Goal: Navigation & Orientation: Find specific page/section

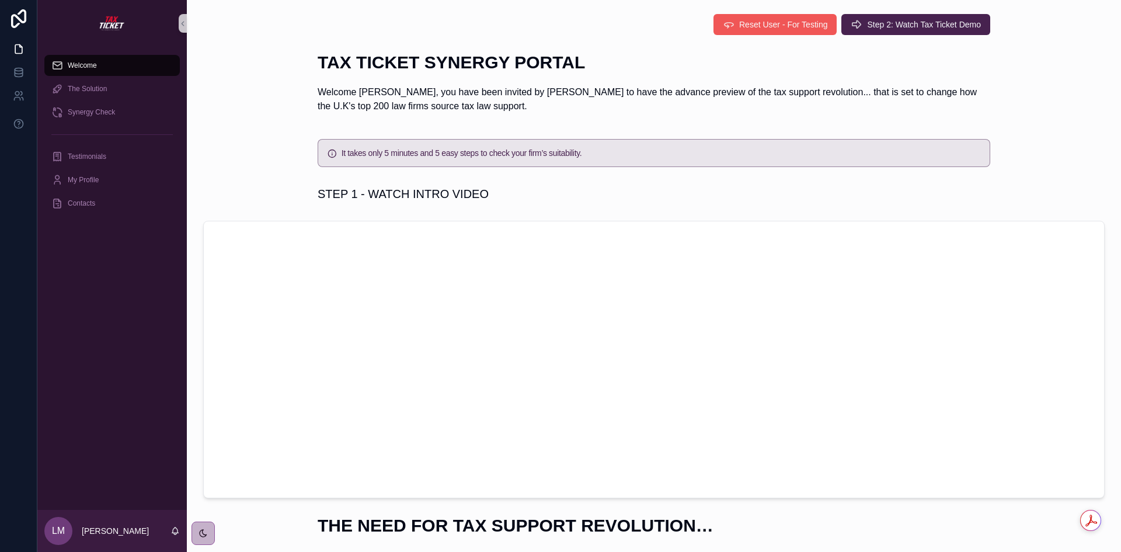
click at [784, 26] on span "Reset User - For Testing" at bounding box center [783, 25] width 88 height 12
click at [19, 48] on icon at bounding box center [19, 49] width 12 height 12
click at [17, 96] on icon at bounding box center [17, 94] width 4 height 4
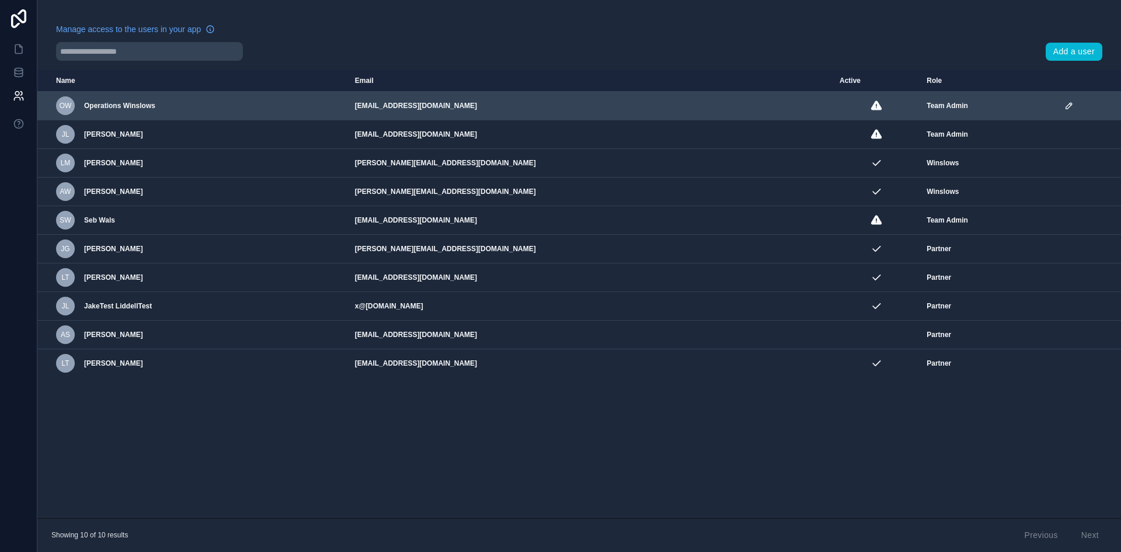
click at [137, 106] on span "Operations Winslows" at bounding box center [119, 105] width 71 height 9
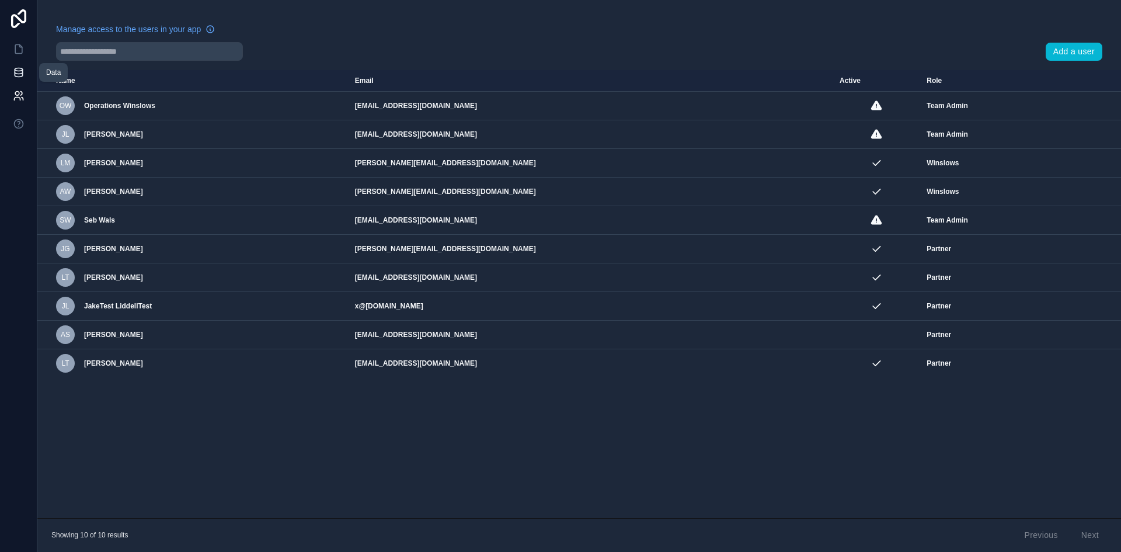
click at [20, 73] on icon at bounding box center [19, 73] width 12 height 12
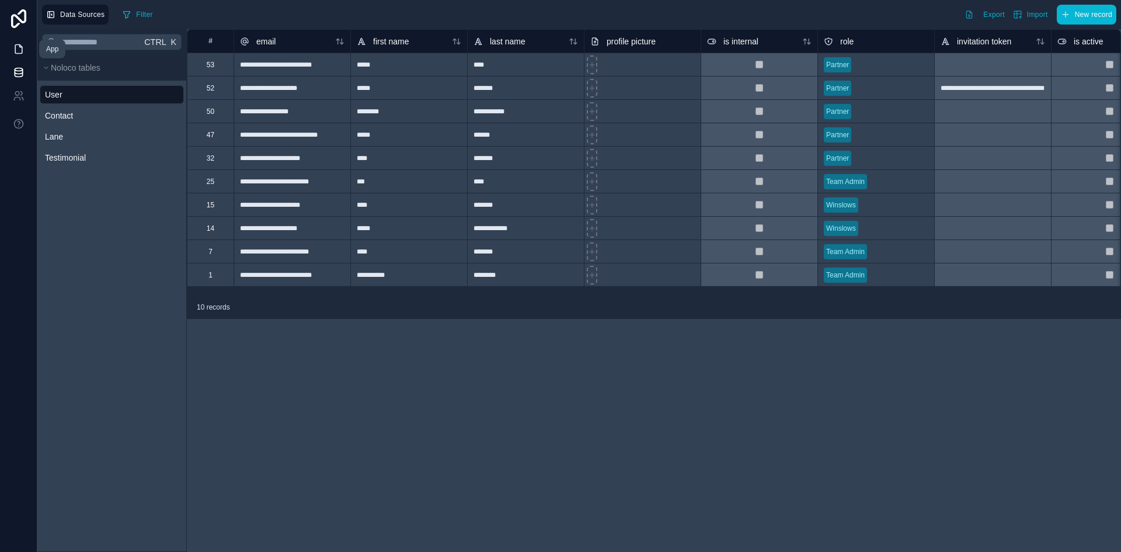
click at [16, 50] on icon at bounding box center [19, 49] width 12 height 12
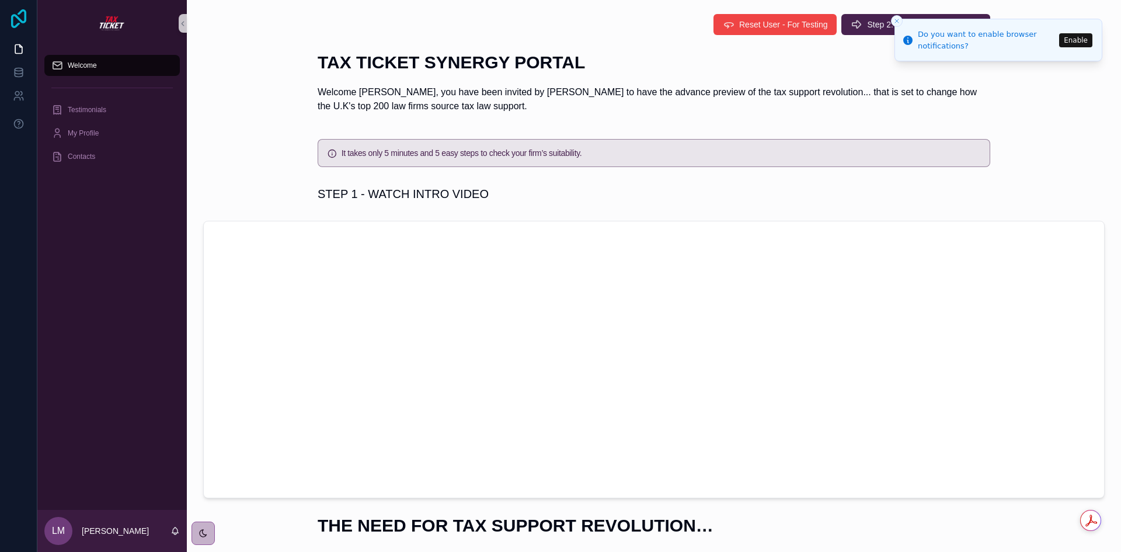
click at [19, 20] on icon at bounding box center [18, 18] width 15 height 19
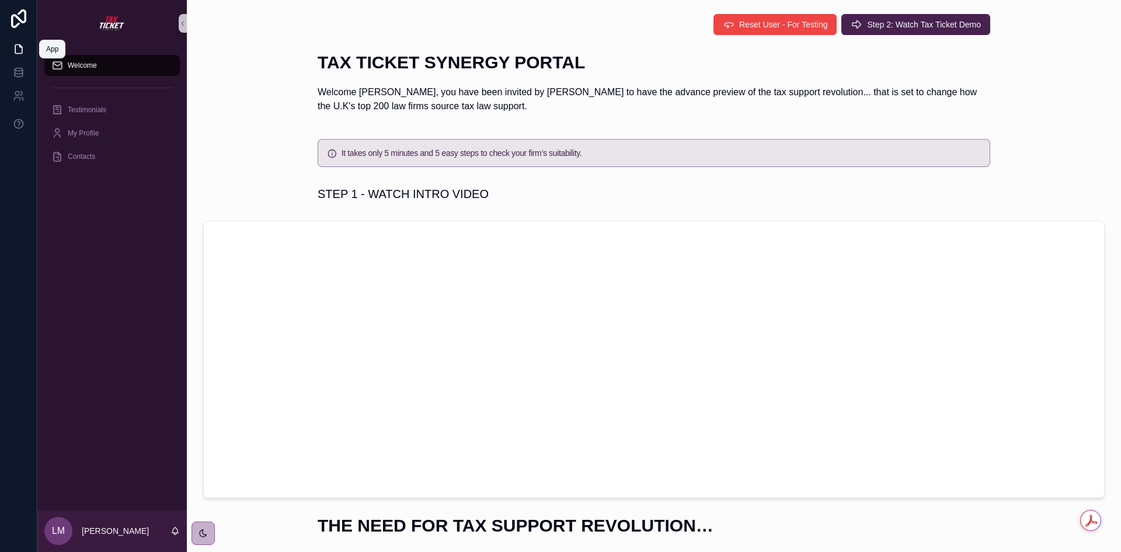
click at [19, 48] on icon at bounding box center [19, 49] width 12 height 12
click at [18, 69] on icon at bounding box center [19, 73] width 12 height 12
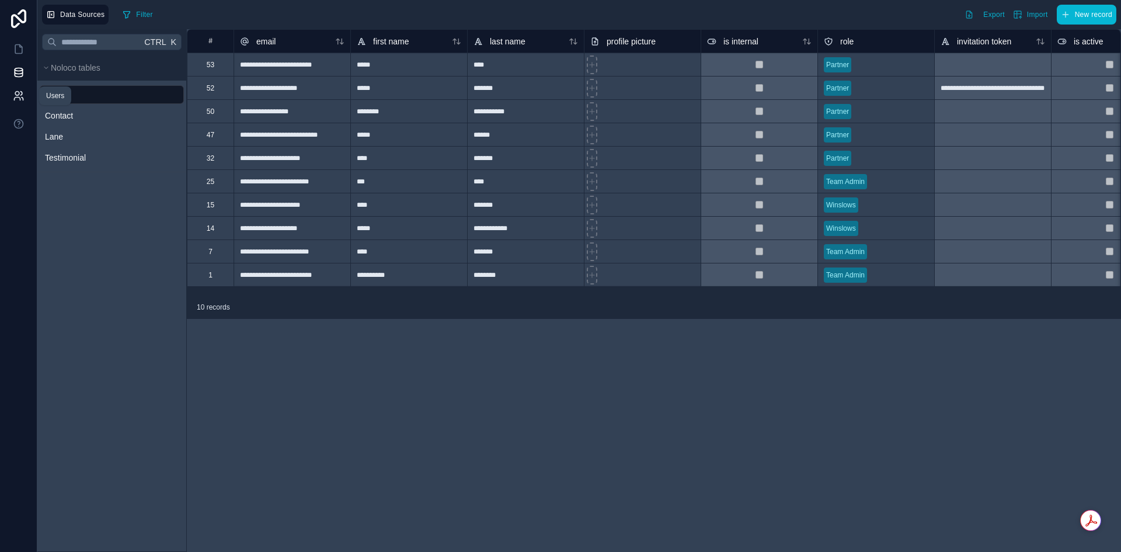
click at [22, 100] on icon at bounding box center [19, 96] width 12 height 12
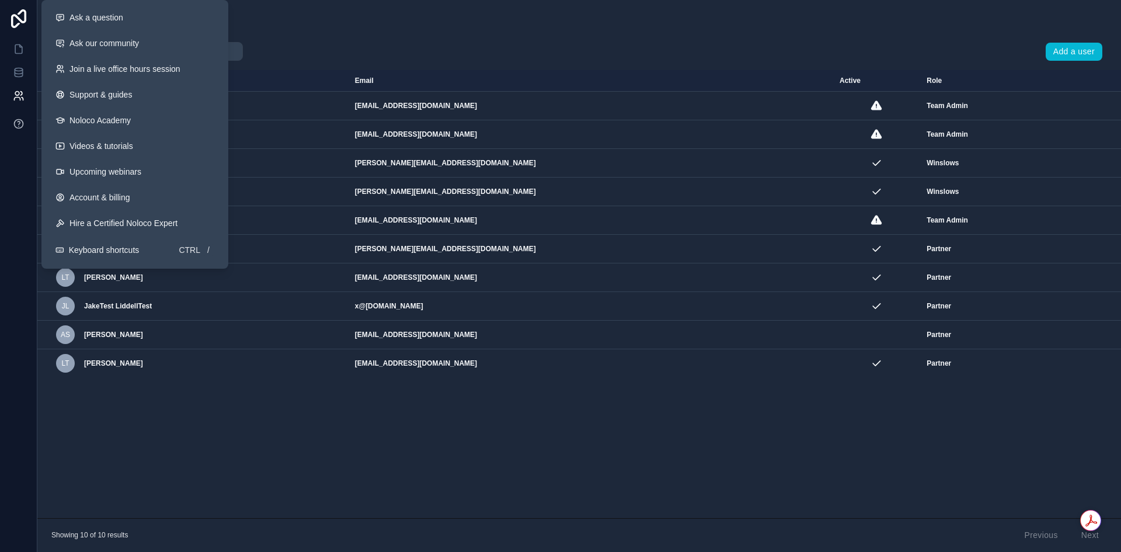
click at [16, 127] on icon at bounding box center [19, 124] width 12 height 12
click at [18, 123] on icon at bounding box center [19, 124] width 12 height 12
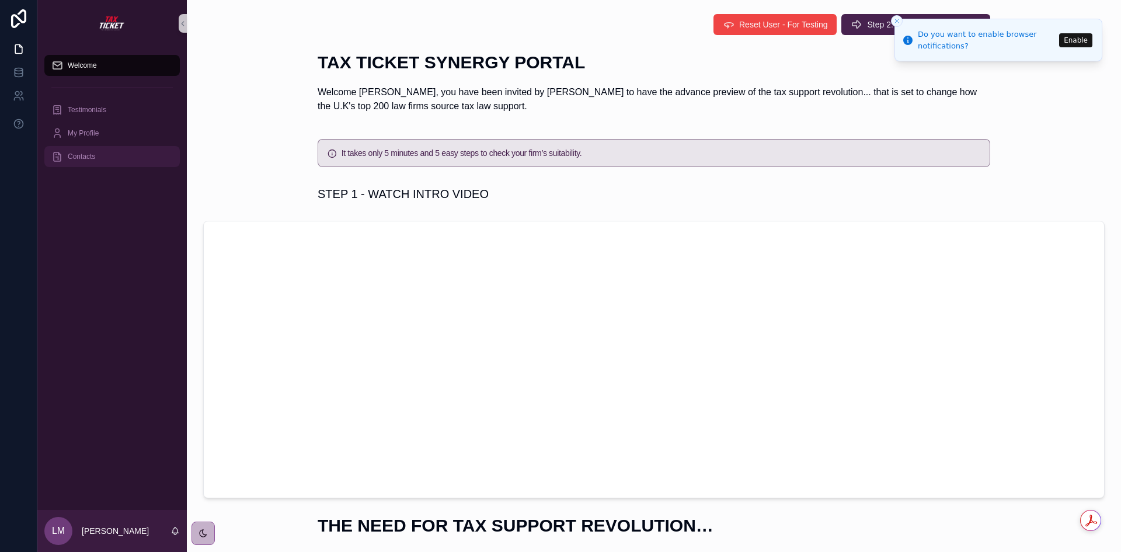
click at [92, 157] on span "Contacts" at bounding box center [81, 156] width 27 height 9
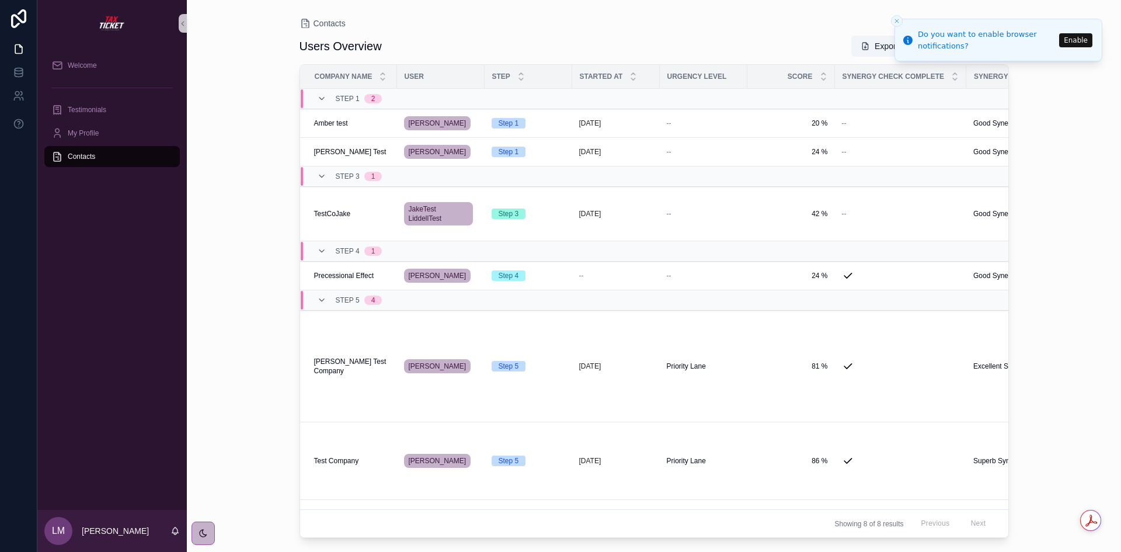
click at [895, 20] on icon "Close toast" at bounding box center [896, 21] width 7 height 7
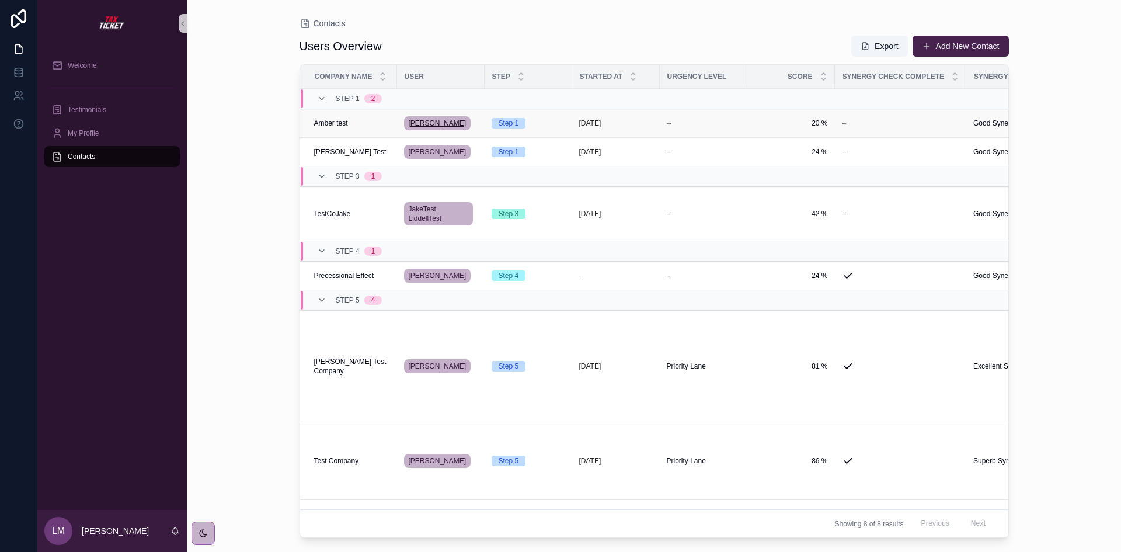
click at [428, 123] on span "[PERSON_NAME]" at bounding box center [438, 122] width 58 height 9
